Goal: Information Seeking & Learning: Learn about a topic

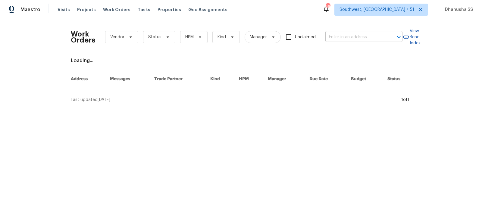
click at [346, 38] on input "text" at bounding box center [355, 37] width 60 height 9
paste input "4612 Pompano Dr, Tampa, FL 33617"
type input "4612 Pompano Dr, Tampa, FL 33617"
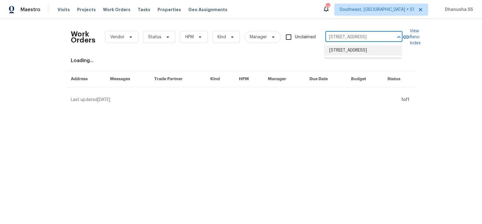
click at [334, 53] on li "4612 Pompano Dr, Tampa, FL 33617" at bounding box center [362, 50] width 77 height 10
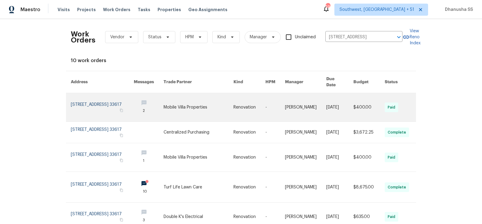
click at [210, 102] on link at bounding box center [199, 107] width 70 height 28
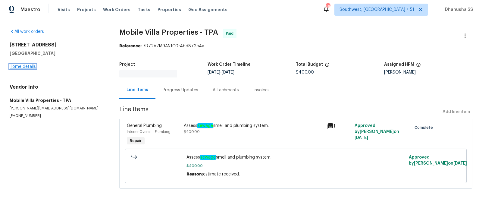
click at [30, 65] on link "Home details" at bounding box center [23, 66] width 26 height 4
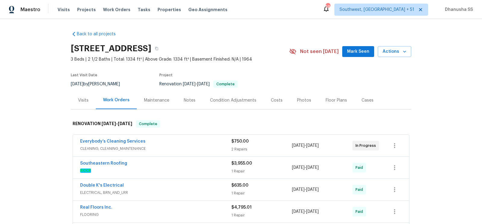
click at [90, 98] on div "Visits" at bounding box center [83, 100] width 25 height 18
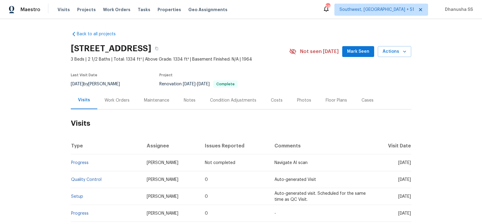
scroll to position [41, 0]
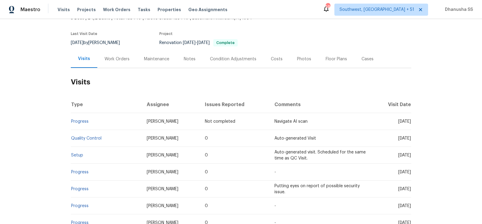
click at [78, 151] on td "Setup" at bounding box center [106, 155] width 71 height 17
click at [78, 156] on link "Setup" at bounding box center [77, 155] width 12 height 4
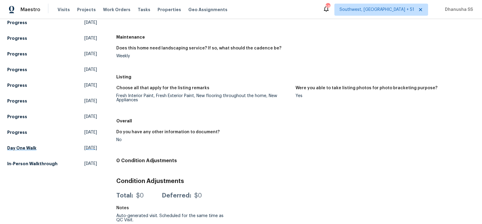
scroll to position [168, 0]
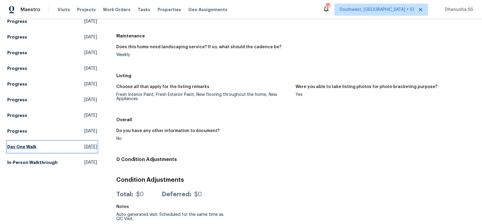
click at [84, 148] on span "Wed, Jul 02 2025" at bounding box center [90, 147] width 13 height 6
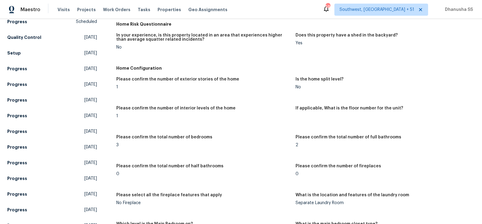
scroll to position [172, 0]
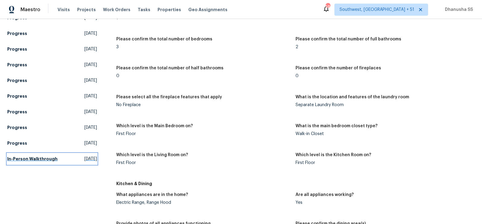
click at [57, 163] on link "In-Person Walkthrough Tue, May 13 2025" at bounding box center [52, 158] width 90 height 11
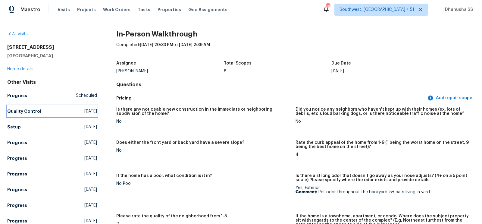
click at [15, 110] on h5 "Quality Control" at bounding box center [24, 111] width 34 height 6
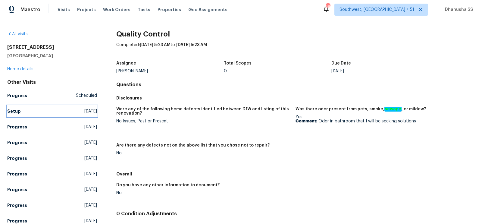
click at [26, 114] on link "Setup Tue, Aug 19 2025" at bounding box center [52, 111] width 90 height 11
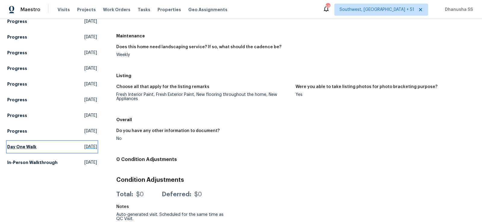
click at [84, 149] on span "Wed, Jul 02 2025" at bounding box center [90, 147] width 13 height 6
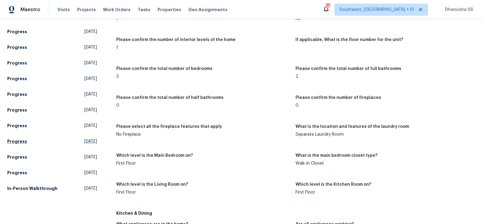
scroll to position [167, 0]
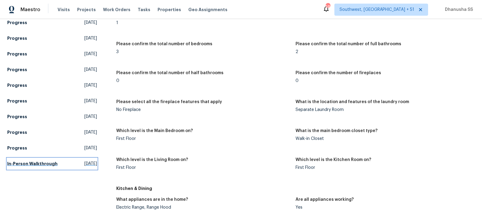
click at [84, 166] on span "Tue, May 13 2025" at bounding box center [90, 164] width 13 height 6
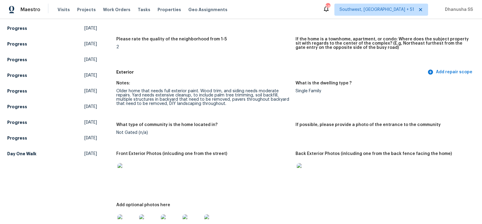
scroll to position [179, 0]
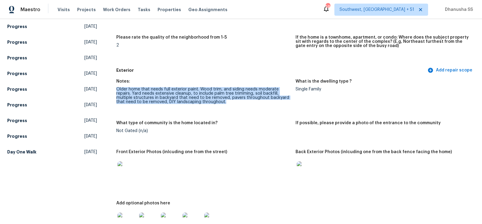
drag, startPoint x: 117, startPoint y: 88, endPoint x: 239, endPoint y: 112, distance: 125.2
click at [239, 112] on figure "Notes: Older home that needs full exterior paint. Wood trim, and siding needs m…" at bounding box center [205, 96] width 179 height 34
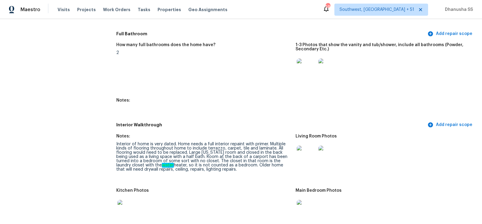
scroll to position [786, 0]
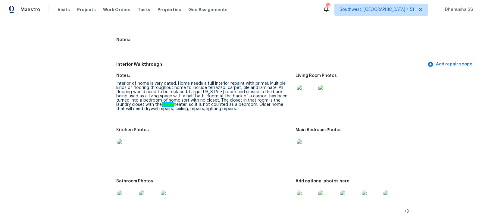
drag, startPoint x: 202, startPoint y: 98, endPoint x: 215, endPoint y: 113, distance: 19.7
click at [215, 114] on figure "Notes: Interior of home is very dated. Home needs a full interior repaint with …" at bounding box center [205, 96] width 179 height 47
click at [215, 113] on figure "Notes: Interior of home is very dated. Home needs a full interior repaint with …" at bounding box center [205, 96] width 179 height 47
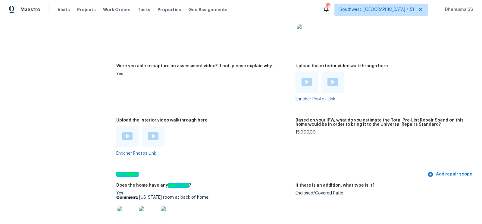
scroll to position [1333, 0]
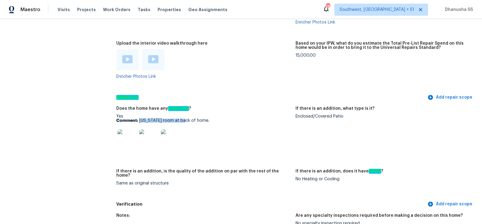
drag, startPoint x: 139, startPoint y: 121, endPoint x: 253, endPoint y: 120, distance: 113.5
click at [252, 120] on p "Comment: Florida room at back of home." at bounding box center [203, 120] width 174 height 4
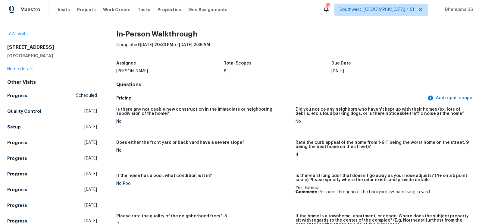
scroll to position [249, 0]
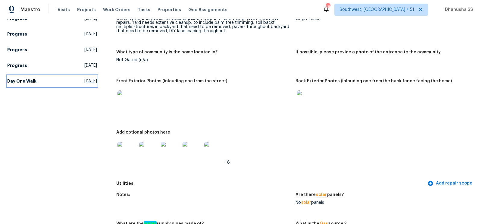
click at [84, 79] on span "Wed, Jul 02 2025" at bounding box center [90, 81] width 13 height 6
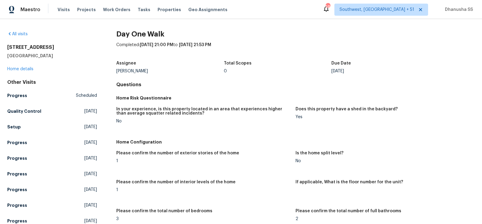
scroll to position [72, 0]
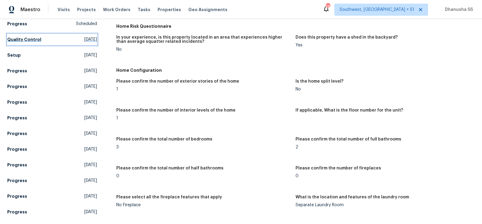
click at [90, 42] on link "Quality Control Tue, Aug 19 2025" at bounding box center [52, 39] width 90 height 11
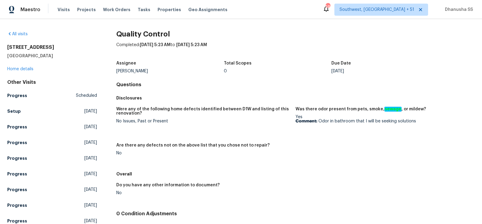
scroll to position [117, 0]
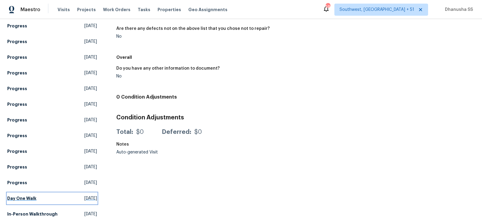
click at [85, 197] on span "Wed, Jul 02 2025" at bounding box center [90, 198] width 13 height 6
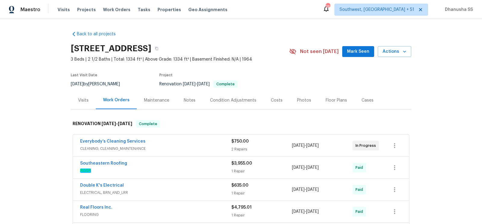
scroll to position [221, 0]
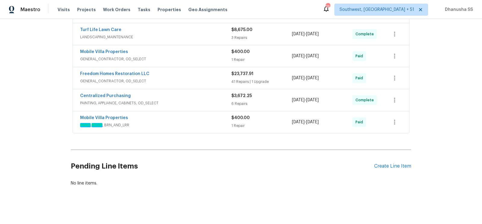
click at [208, 125] on span "HVAC , ROOF , BRN_AND_LRR" at bounding box center [155, 125] width 151 height 6
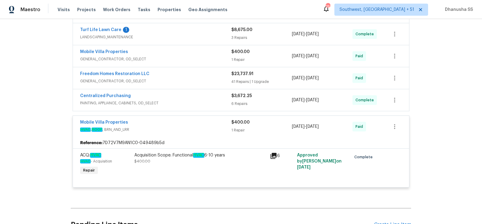
click at [197, 100] on span "PAINTING, APPLIANCE, CABINETS, OD_SELECT" at bounding box center [155, 103] width 151 height 6
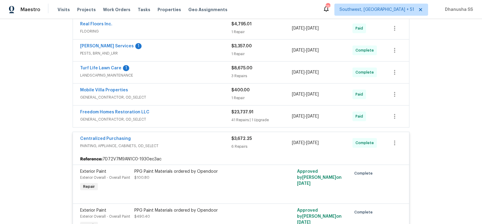
scroll to position [181, 0]
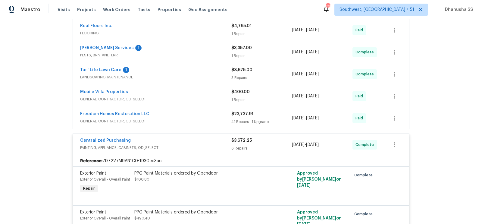
click at [196, 89] on div "Mobile Villa Properties" at bounding box center [155, 92] width 151 height 7
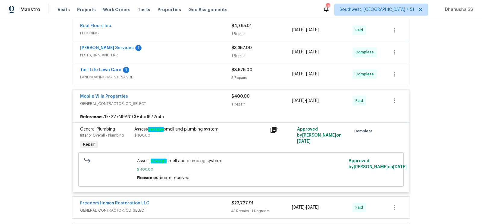
click at [200, 74] on span "LANDSCAPING_MAINTENANCE" at bounding box center [155, 77] width 151 height 6
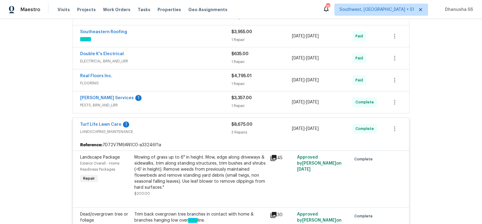
scroll to position [117, 0]
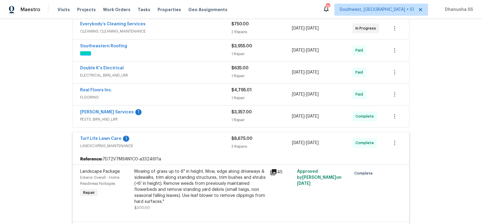
click at [195, 120] on span "PESTS, BRN_AND_LRR" at bounding box center [155, 119] width 151 height 6
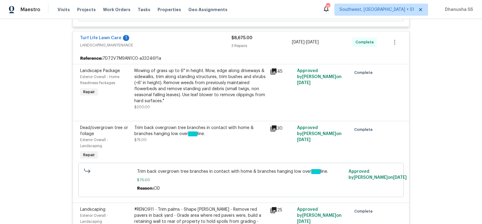
scroll to position [217, 0]
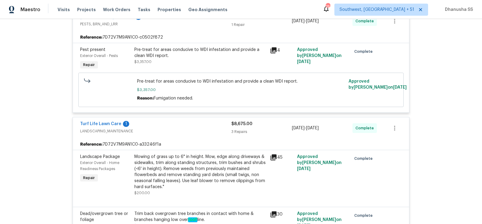
click at [195, 122] on div "Turf Life Lawn Care 1" at bounding box center [155, 124] width 151 height 7
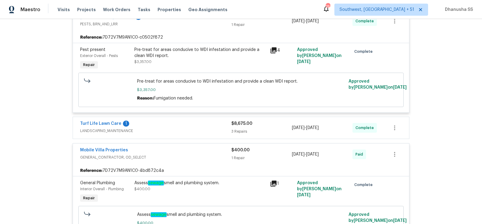
click at [195, 157] on span "GENERAL_CONTRACTOR, OD_SELECT" at bounding box center [155, 157] width 151 height 6
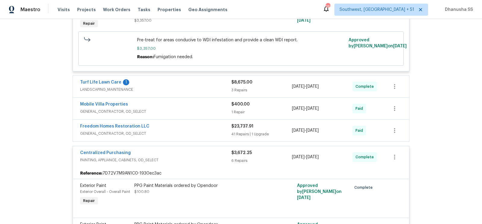
scroll to position [265, 0]
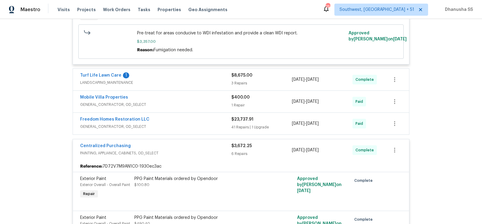
click at [203, 143] on div "Centralized Purchasing" at bounding box center [155, 146] width 151 height 7
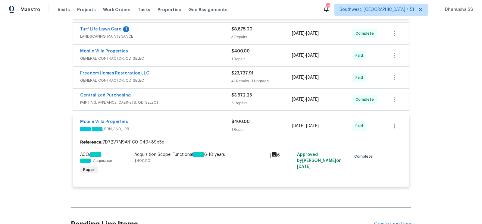
click at [201, 119] on div "Mobile Villa Properties" at bounding box center [155, 122] width 151 height 7
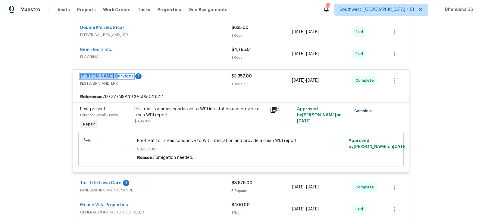
scroll to position [140, 0]
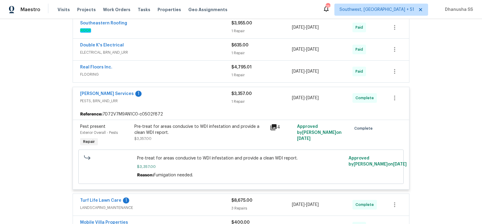
click at [199, 76] on div "Real Floors Inc. FLOORING" at bounding box center [155, 71] width 151 height 14
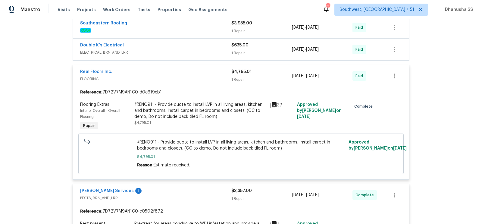
click at [210, 117] on div "#RENO911 - Provide quote to install LVP in all living areas, kitchen and bathro…" at bounding box center [200, 110] width 132 height 18
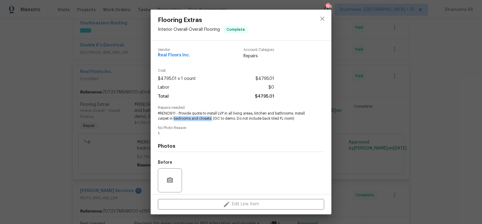
drag, startPoint x: 173, startPoint y: 119, endPoint x: 213, endPoint y: 120, distance: 39.5
click at [213, 120] on span "#RENO911 - Provide quote to install LVP in all living areas, kitchen and bathro…" at bounding box center [233, 116] width 150 height 10
copy span "bedrooms and closets."
click at [227, 114] on span "#RENO911 - Provide quote to install LVP in all living areas, kitchen and bathro…" at bounding box center [233, 116] width 150 height 10
drag, startPoint x: 229, startPoint y: 114, endPoint x: 291, endPoint y: 113, distance: 62.6
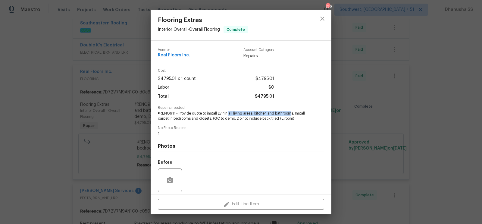
click at [291, 113] on span "#RENO911 - Provide quote to install LVP in all living areas, kitchen and bathro…" at bounding box center [233, 116] width 150 height 10
drag, startPoint x: 233, startPoint y: 113, endPoint x: 295, endPoint y: 113, distance: 61.7
click at [295, 113] on span "#RENO911 - Provide quote to install LVP in all living areas, kitchen and bathro…" at bounding box center [233, 116] width 150 height 10
copy span "living areas, kitchen and bathrooms."
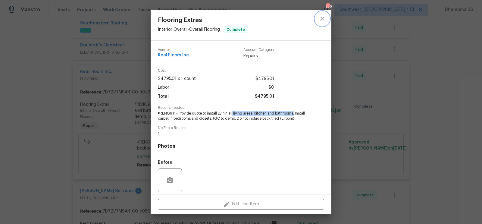
click at [329, 20] on button "close" at bounding box center [322, 18] width 14 height 14
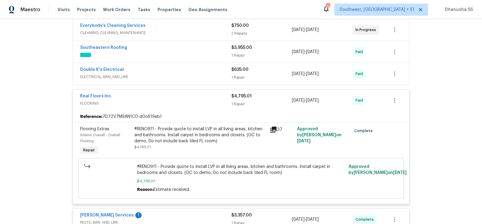
click at [210, 72] on div "Double K's Electrical" at bounding box center [155, 70] width 151 height 7
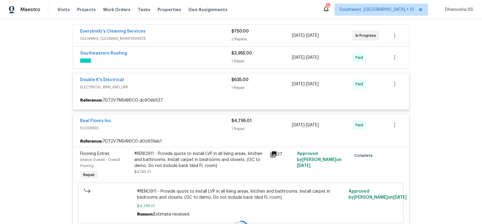
scroll to position [110, 0]
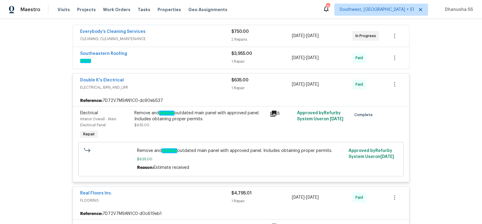
click at [201, 51] on div "Southeastern Roofing" at bounding box center [155, 54] width 151 height 7
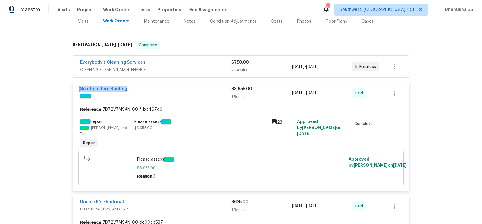
scroll to position [79, 0]
click at [196, 76] on div "Everybody’s Cleaning Services CLEANING, CLEANING_MAINTENANCE $750.00 2 Repairs …" at bounding box center [241, 66] width 336 height 22
click at [197, 69] on span "CLEANING, CLEANING_MAINTENANCE" at bounding box center [155, 69] width 151 height 6
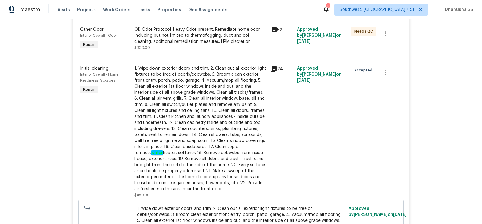
scroll to position [117, 0]
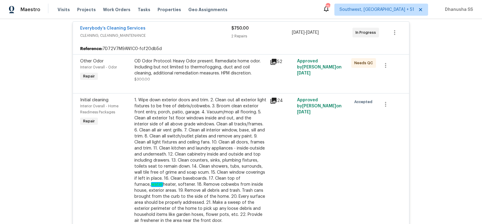
click at [191, 49] on div "Reference: 7D72V7M9AN1C0-fcf20db5d" at bounding box center [241, 48] width 336 height 11
click at [192, 41] on div "Everybody’s Cleaning Services CLEANING, CLEANING_MAINTENANCE $750.00 2 Repairs …" at bounding box center [241, 33] width 336 height 22
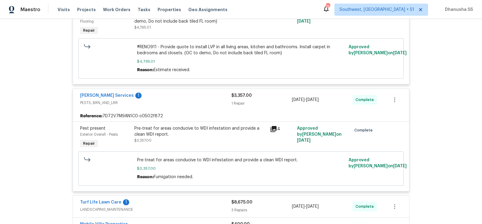
scroll to position [762, 0]
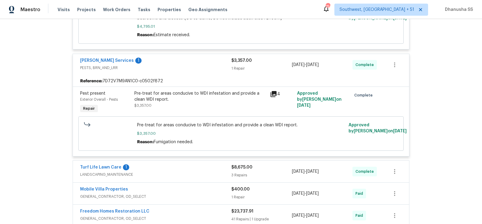
click at [157, 95] on div "Pre-treat for areas conducive to WDI infestation and provide a clean WDI report." at bounding box center [200, 96] width 132 height 12
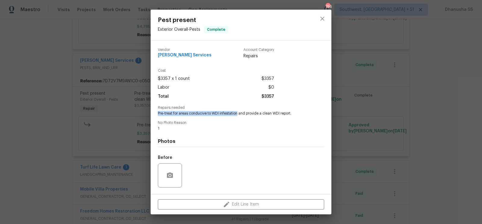
drag, startPoint x: 157, startPoint y: 113, endPoint x: 238, endPoint y: 114, distance: 80.1
click at [238, 114] on span "Pre-treat for areas conducive to WDI infestation and provide a clean WDI report." at bounding box center [233, 113] width 150 height 5
copy span "Pre-treat for areas conducive to WDI infestation"
click at [190, 55] on span "[PERSON_NAME] Services" at bounding box center [185, 55] width 54 height 5
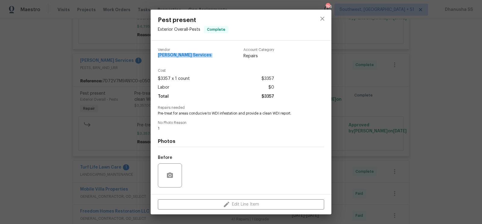
click at [190, 55] on span "[PERSON_NAME] Services" at bounding box center [185, 55] width 54 height 5
copy span "[PERSON_NAME] Services"
click at [318, 19] on button "close" at bounding box center [322, 18] width 14 height 14
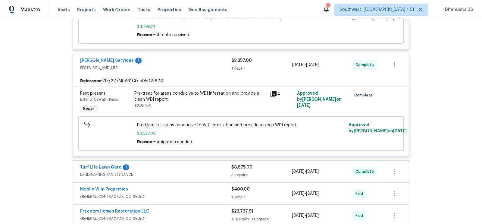
click at [207, 58] on div "[PERSON_NAME] Services 1" at bounding box center [155, 61] width 151 height 7
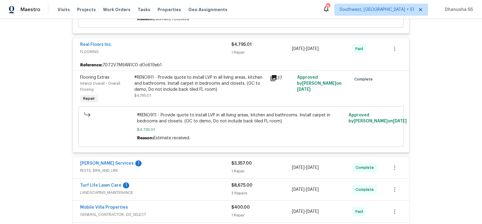
scroll to position [659, 0]
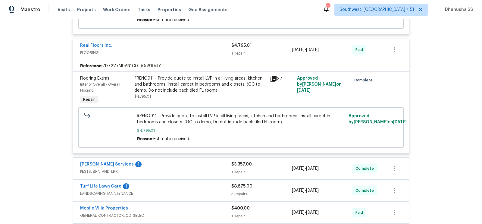
click at [200, 50] on span "FLOORING" at bounding box center [155, 53] width 151 height 6
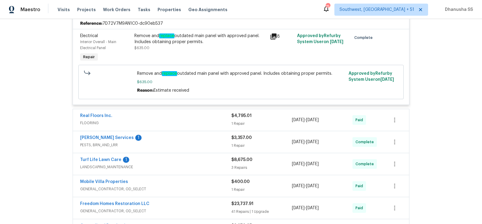
scroll to position [588, 0]
click at [200, 37] on div "Remove and replace outdated main panel with approved panel. Includes obtaining …" at bounding box center [200, 39] width 132 height 12
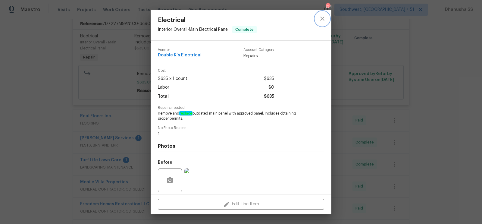
click at [327, 15] on button "close" at bounding box center [322, 18] width 14 height 14
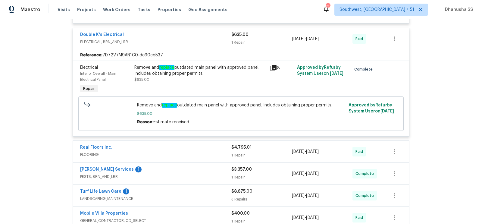
scroll to position [546, 0]
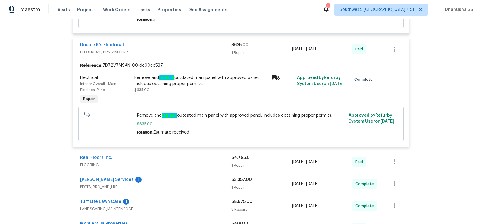
click at [207, 60] on div "Reference: 7D72V7M9AN1C0-dc90eb537" at bounding box center [241, 65] width 336 height 11
click at [208, 49] on span "ELECTRICAL, BRN_AND_LRR" at bounding box center [155, 52] width 151 height 6
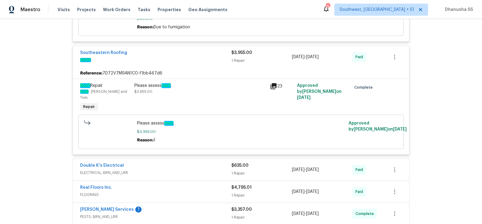
scroll to position [425, 0]
click at [189, 56] on div "Southeastern Roofing" at bounding box center [155, 53] width 151 height 7
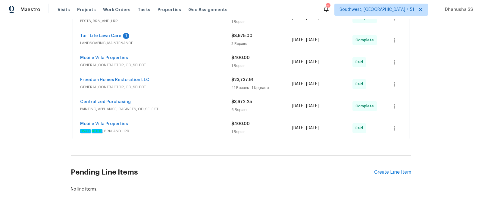
scroll to position [536, 0]
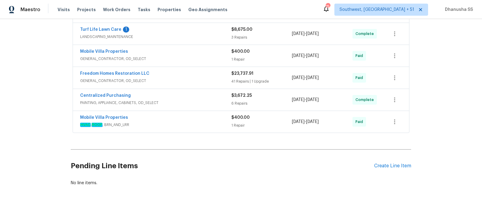
click at [195, 70] on div "Freedom Homes Restoration LLC" at bounding box center [155, 73] width 151 height 7
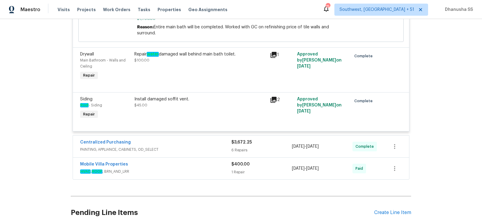
scroll to position [2745, 0]
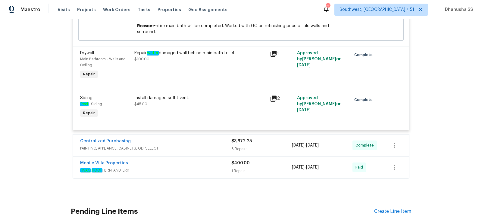
click at [197, 56] on div "Repair water damaged wall behind main bath toilet." at bounding box center [200, 53] width 132 height 6
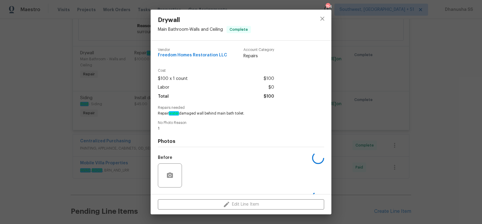
click at [187, 115] on span "Repair water damaged wall behind main bath toilet." at bounding box center [233, 113] width 150 height 5
copy span "Repair water damaged wall behind main bath toilet."
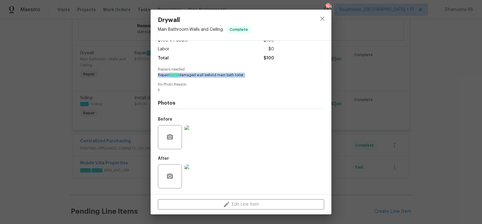
click at [196, 144] on img at bounding box center [196, 137] width 24 height 24
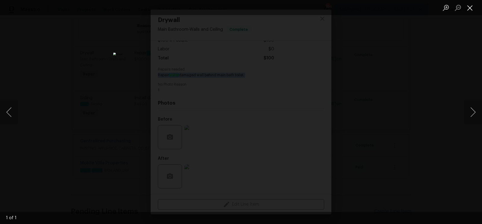
click at [470, 10] on button "Close lightbox" at bounding box center [470, 7] width 12 height 11
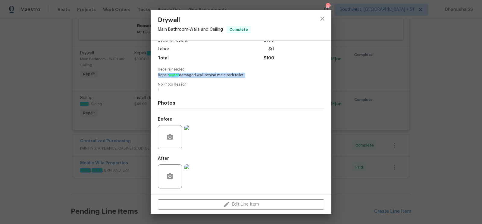
click at [199, 139] on img at bounding box center [196, 137] width 24 height 24
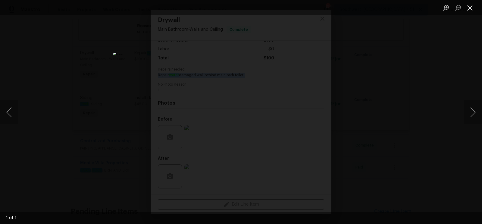
click at [467, 12] on button "Close lightbox" at bounding box center [470, 7] width 12 height 11
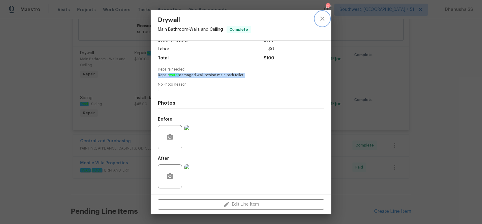
click at [326, 22] on button "close" at bounding box center [322, 18] width 14 height 14
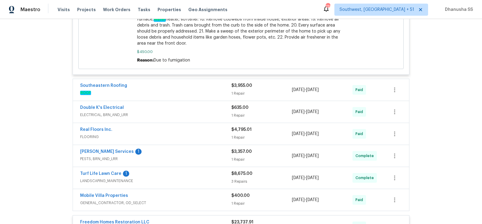
scroll to position [0, 0]
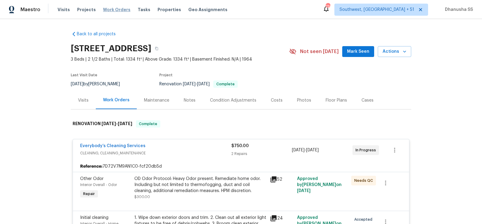
click at [119, 11] on span "Work Orders" at bounding box center [116, 10] width 27 height 6
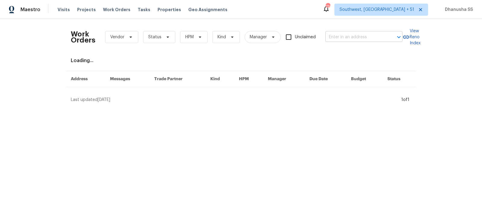
click at [346, 40] on input "text" at bounding box center [355, 37] width 60 height 9
paste input "[STREET_ADDRESS]"
type input "[STREET_ADDRESS]"
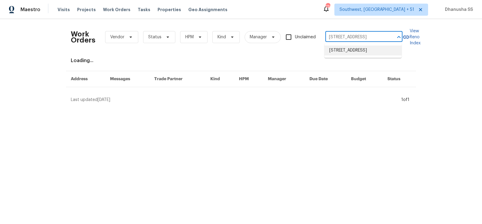
click at [345, 46] on li "[STREET_ADDRESS]" at bounding box center [362, 50] width 77 height 10
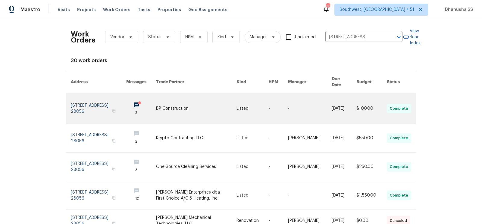
click at [253, 105] on link at bounding box center [252, 108] width 32 height 30
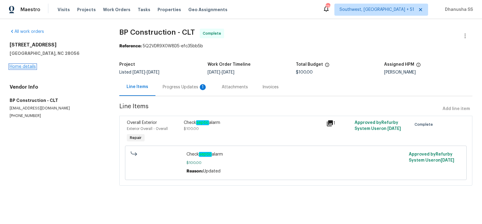
click at [21, 68] on link "Home details" at bounding box center [23, 66] width 26 height 4
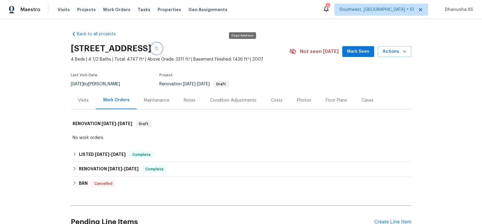
click at [158, 49] on icon "button" at bounding box center [157, 49] width 4 height 4
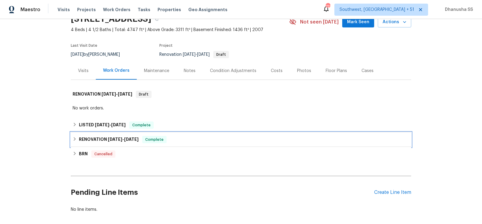
click at [173, 142] on div "RENOVATION [DATE] - [DATE] Complete" at bounding box center [241, 139] width 340 height 14
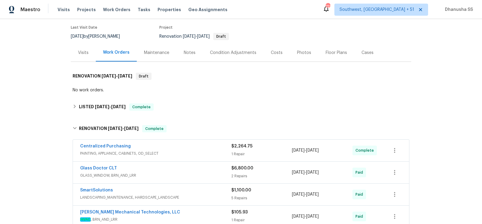
click at [202, 144] on div "Centralized Purchasing" at bounding box center [155, 146] width 151 height 7
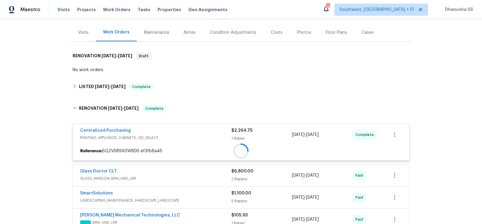
scroll to position [91, 0]
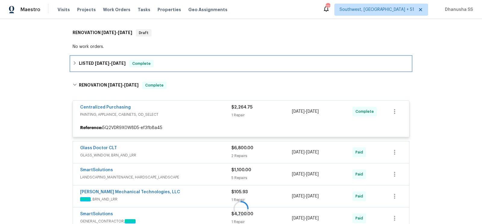
click at [175, 65] on div "LISTED [DATE] - [DATE] Complete" at bounding box center [241, 63] width 337 height 7
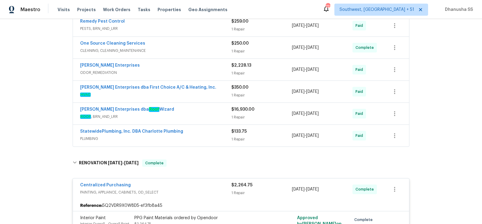
scroll to position [351, 0]
click at [198, 69] on span "ODOR_REMEDIATION" at bounding box center [155, 72] width 151 height 6
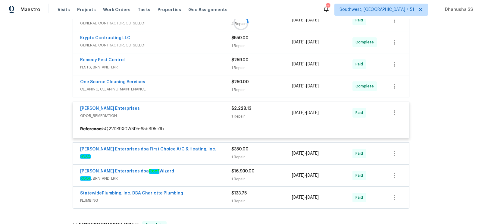
scroll to position [306, 0]
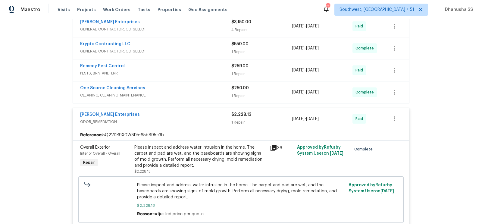
click at [199, 95] on div "One Source Cleaning Services CLEANING, CLEANING_MAINTENANCE" at bounding box center [155, 92] width 151 height 14
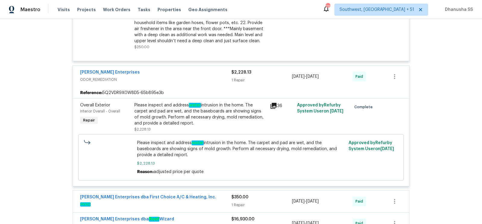
scroll to position [519, 0]
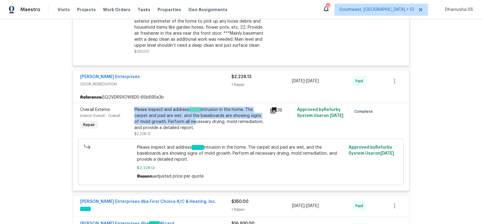
drag, startPoint x: 133, startPoint y: 105, endPoint x: 186, endPoint y: 118, distance: 54.8
click at [186, 118] on div "Please inspect and address water intrusion in the home. The carpet and pad are …" at bounding box center [201, 122] width 136 height 34
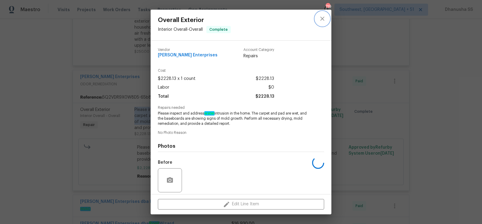
click at [325, 16] on icon "close" at bounding box center [322, 18] width 7 height 7
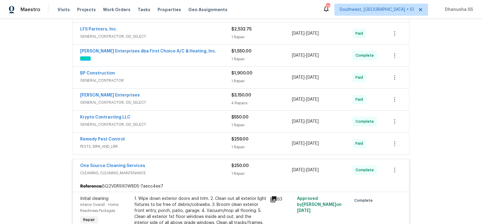
scroll to position [234, 0]
click at [206, 136] on div "Remedy Pest Control" at bounding box center [155, 139] width 151 height 7
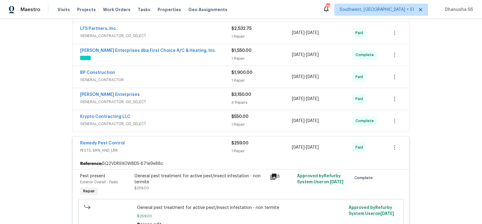
scroll to position [261, 0]
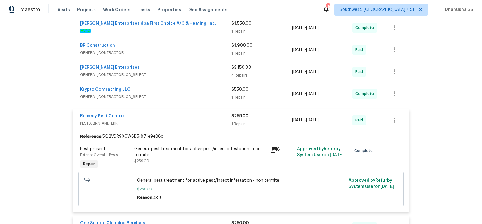
click at [205, 94] on span "GENERAL_CONTRACTOR, OD_SELECT" at bounding box center [155, 97] width 151 height 6
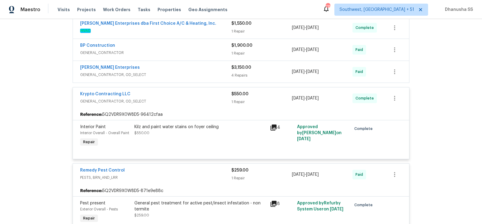
click at [208, 72] on span "GENERAL_CONTRACTOR, OD_SELECT" at bounding box center [155, 75] width 151 height 6
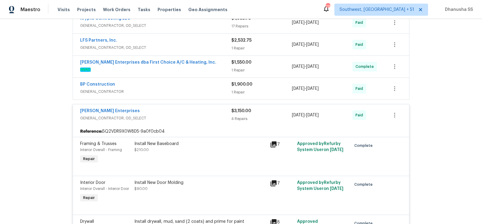
scroll to position [185, 0]
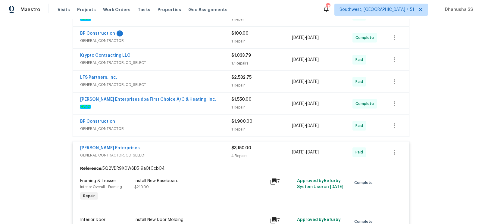
click at [183, 121] on div "BP Construction" at bounding box center [155, 121] width 151 height 7
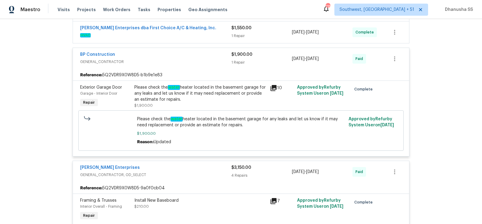
scroll to position [196, 0]
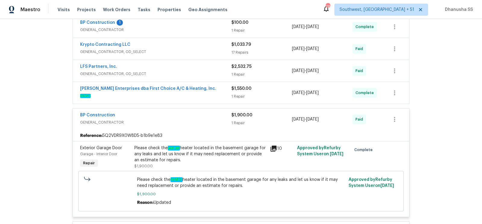
click at [216, 94] on span "HVAC" at bounding box center [155, 96] width 151 height 6
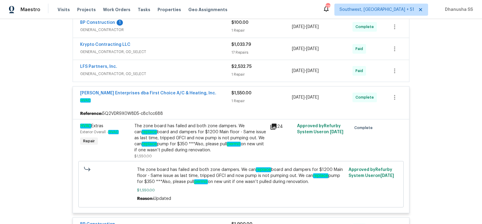
click at [213, 69] on div "LFS Partners, Inc." at bounding box center [155, 67] width 151 height 7
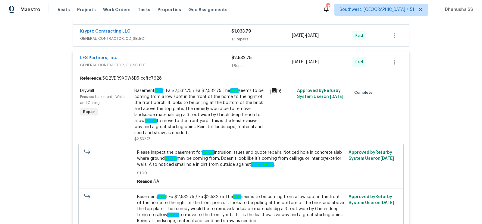
scroll to position [161, 0]
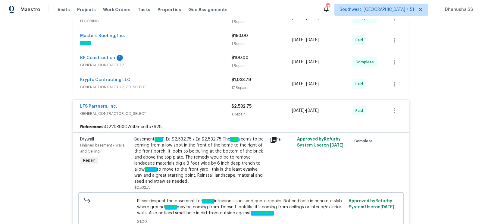
click at [203, 86] on span "GENERAL_CONTRACTOR, OD_SELECT" at bounding box center [155, 87] width 151 height 6
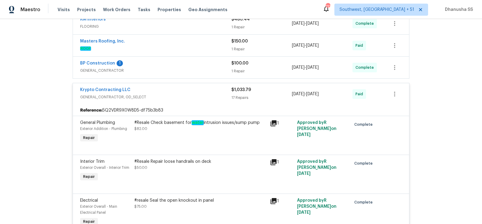
scroll to position [154, 0]
click at [192, 59] on div "BP Construction 1 GENERAL_CONTRACTOR $100.00 1 Repair [DATE] - [DATE] Complete" at bounding box center [241, 68] width 336 height 22
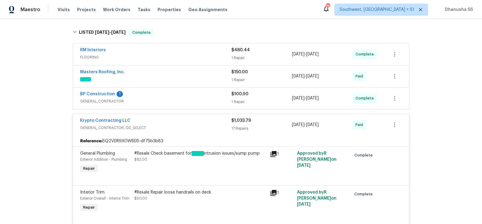
scroll to position [119, 0]
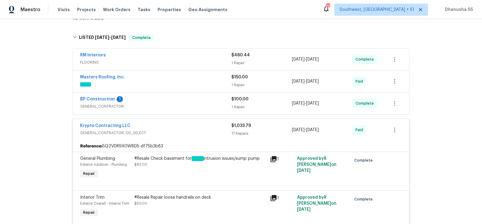
click at [194, 97] on div "BP Construction 1" at bounding box center [155, 99] width 151 height 7
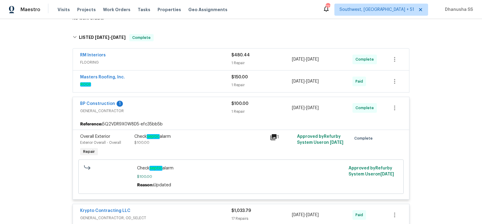
click at [192, 80] on div "Masters Roofing, Inc." at bounding box center [155, 77] width 151 height 7
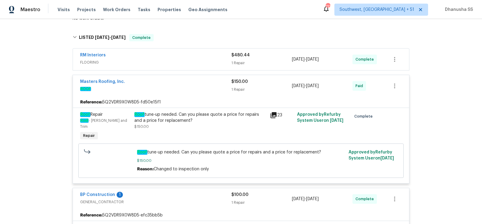
click at [199, 64] on span "FLOORING" at bounding box center [155, 62] width 151 height 6
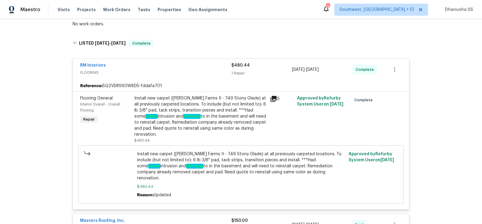
scroll to position [0, 0]
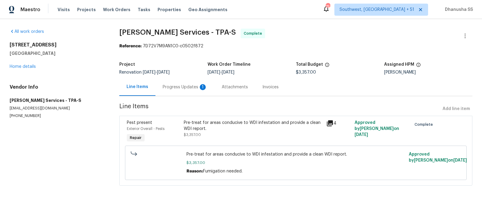
click at [192, 89] on div "Progress Updates 1" at bounding box center [185, 87] width 45 height 6
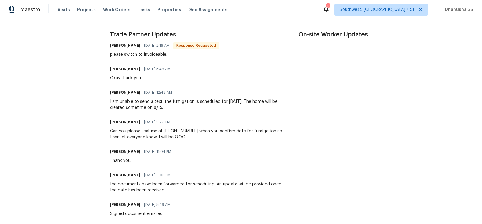
scroll to position [168, 0]
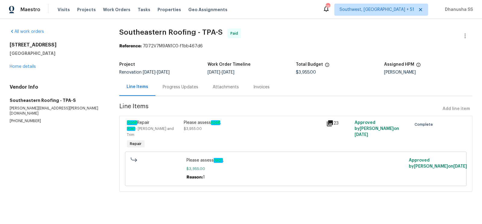
click at [190, 88] on div "Progress Updates" at bounding box center [181, 87] width 36 height 6
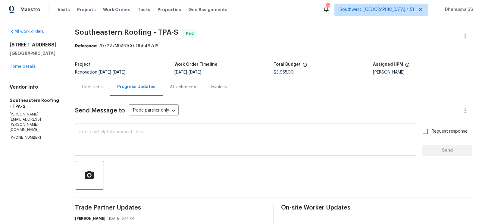
click at [101, 95] on div "Line Items" at bounding box center [92, 87] width 35 height 18
